Goal: Find specific page/section

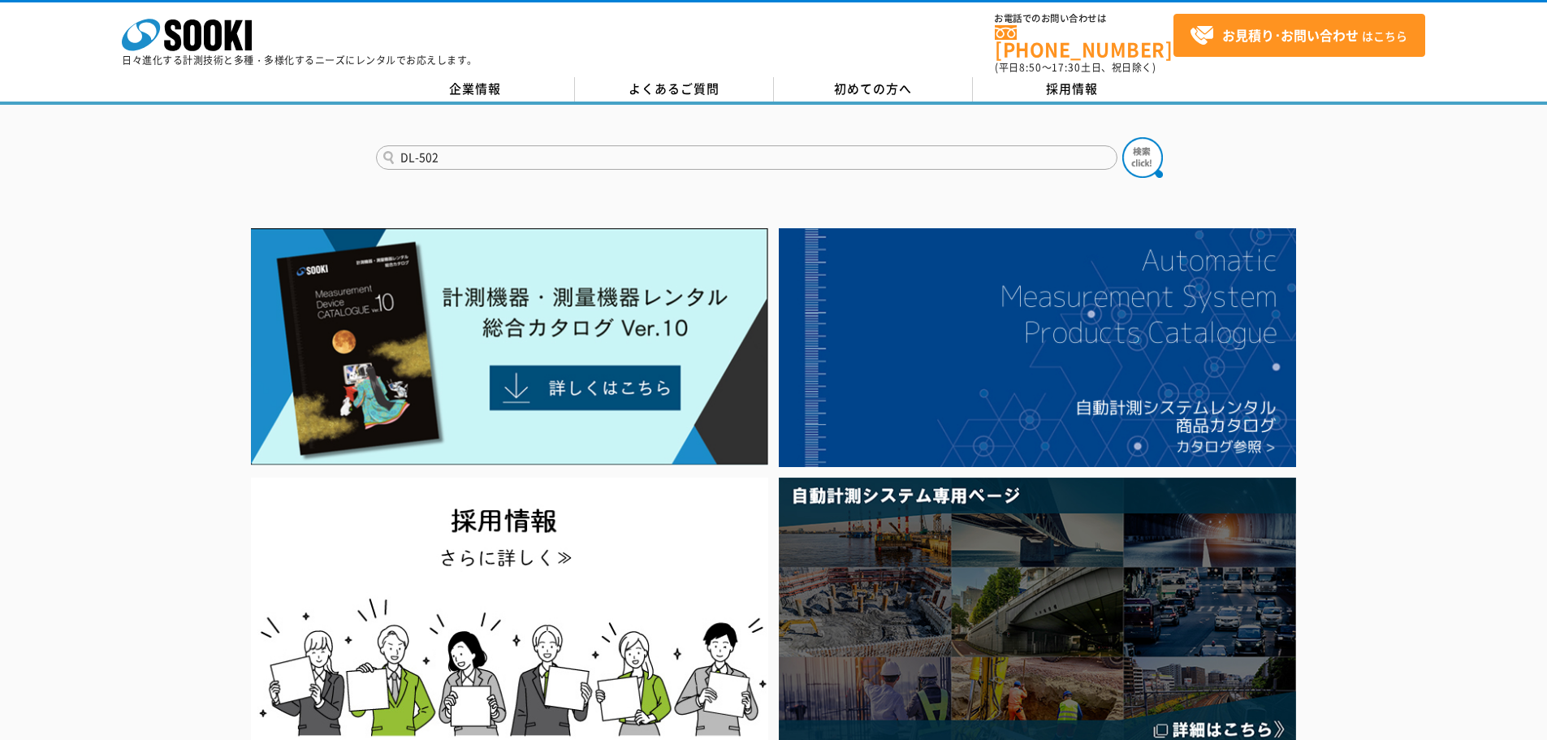
type input "DL-502"
click at [1122, 137] on button at bounding box center [1142, 157] width 41 height 41
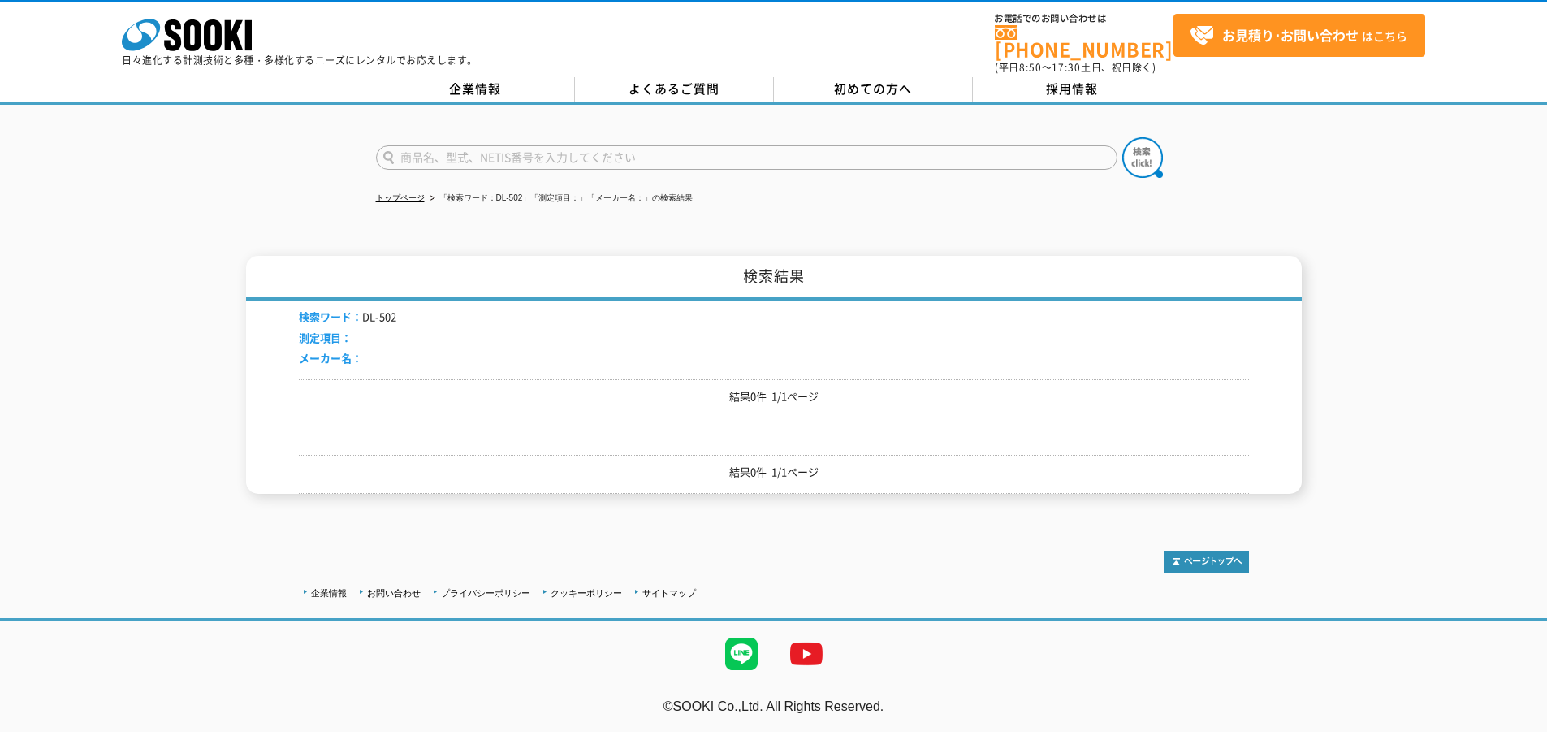
click at [520, 145] on input "text" at bounding box center [746, 157] width 741 height 24
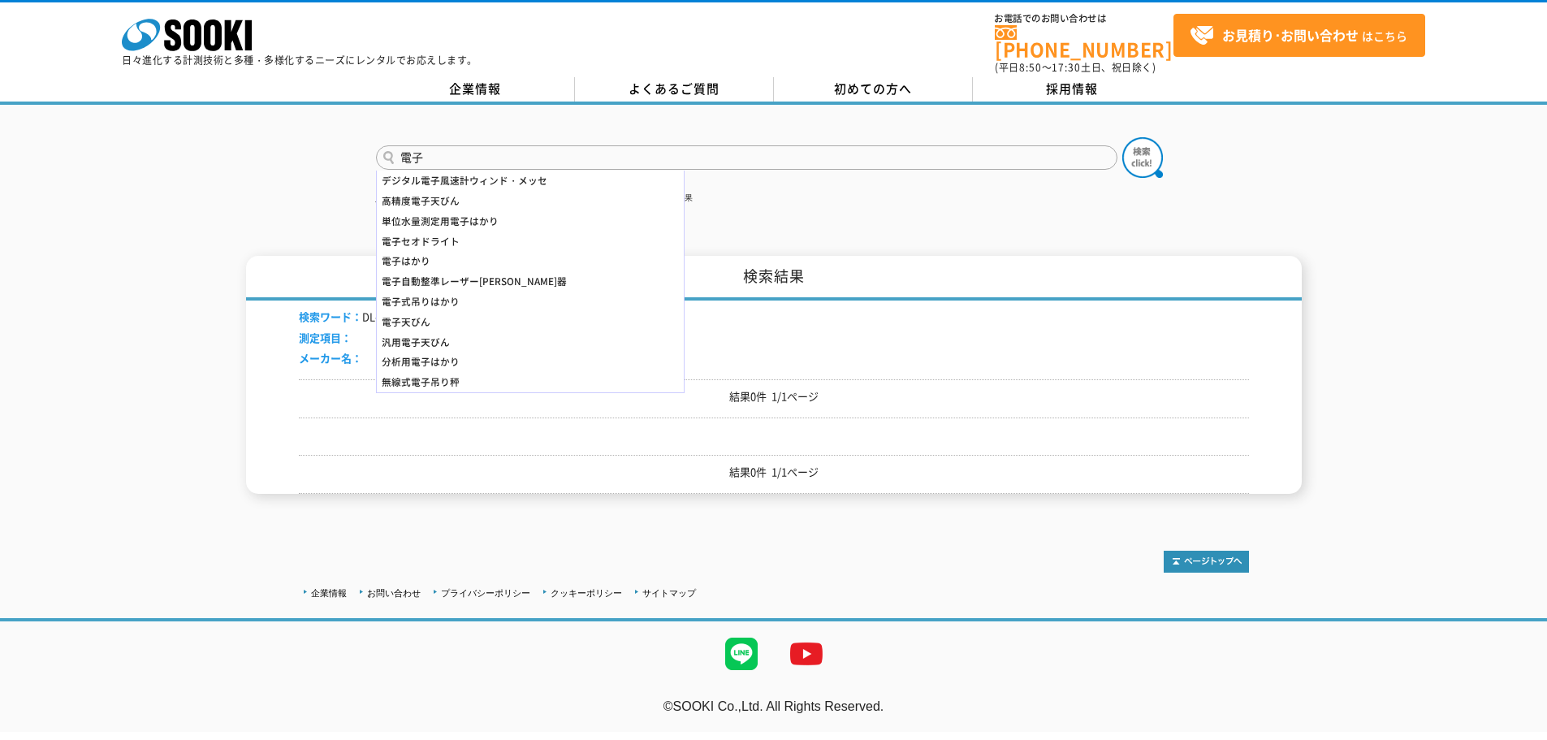
type input "電"
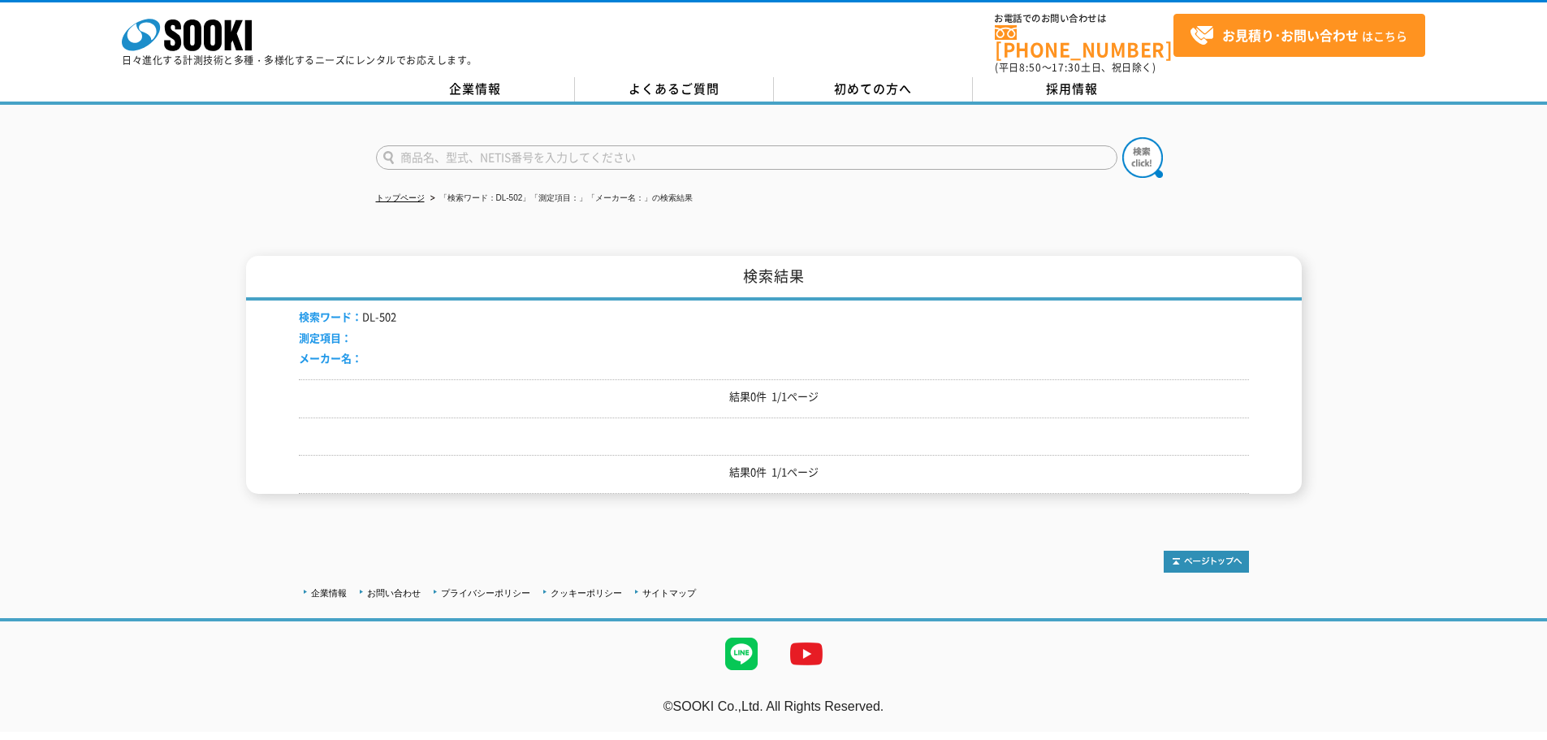
type input "商品名、型式、NETIS番号を入力してください"
